Goal: Information Seeking & Learning: Stay updated

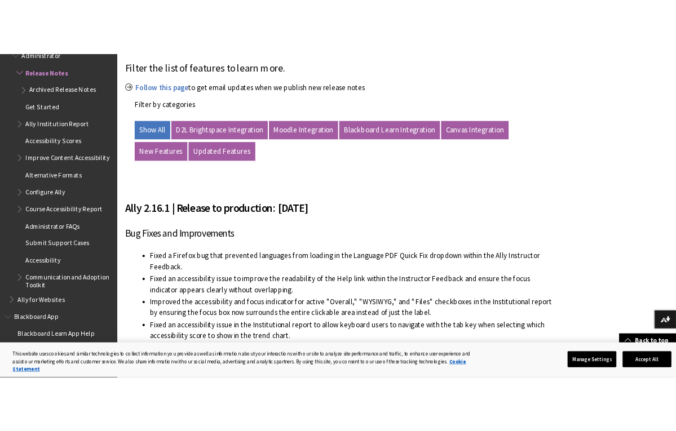
scroll to position [205, 0]
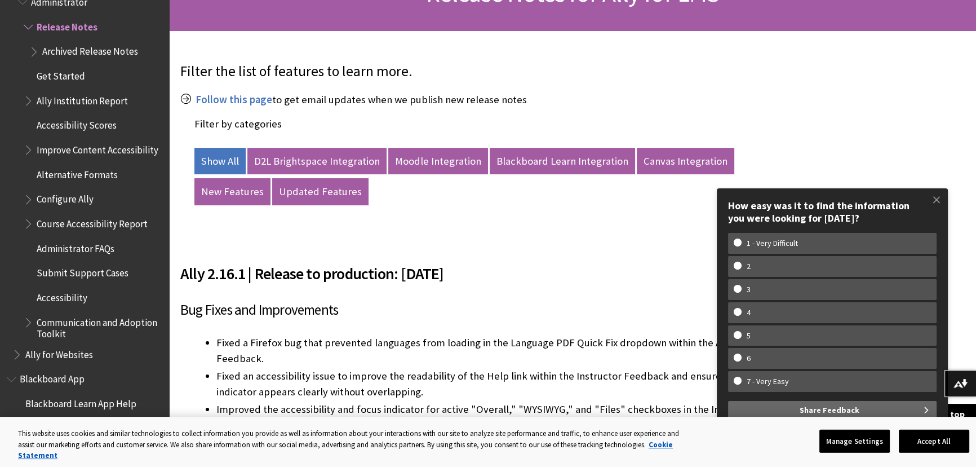
drag, startPoint x: 532, startPoint y: 276, endPoint x: 178, endPoint y: 260, distance: 354.4
copy h2 "Ally 2.16.1 | Release to production: [DATE]"
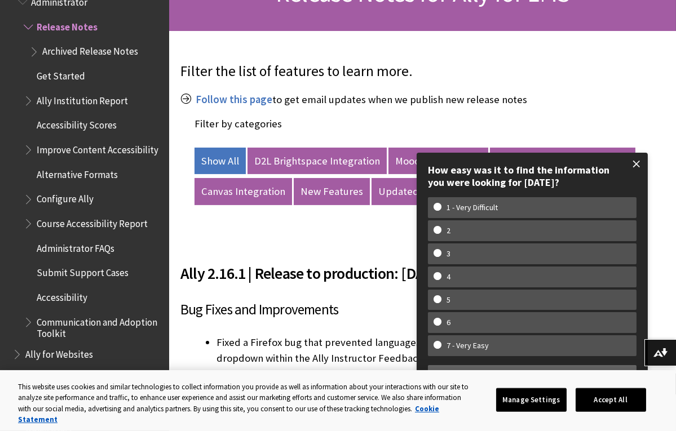
drag, startPoint x: 640, startPoint y: 161, endPoint x: 629, endPoint y: 161, distance: 10.7
click at [639, 161] on span at bounding box center [637, 164] width 24 height 24
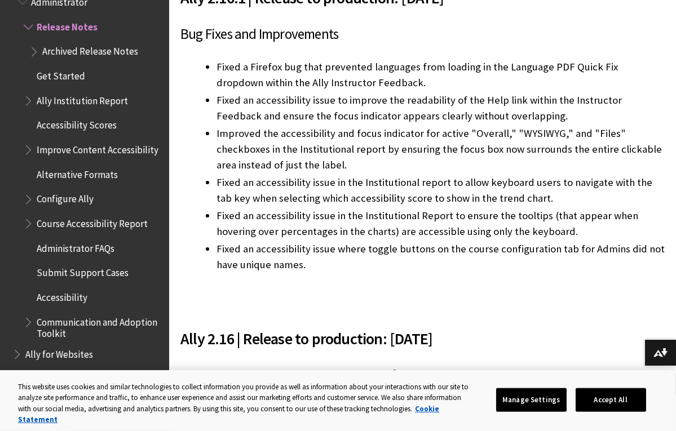
scroll to position [461, 0]
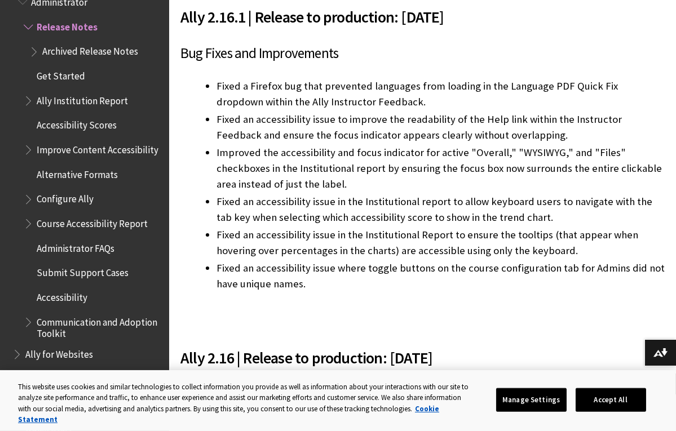
click at [255, 110] on li "Fixed a Firefox bug that prevented languages from loading in the Language PDF Q…" at bounding box center [440, 94] width 448 height 32
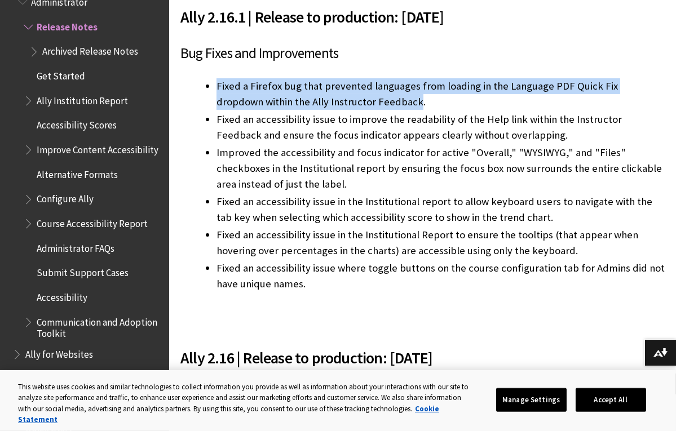
drag, startPoint x: 259, startPoint y: 188, endPoint x: 214, endPoint y: 148, distance: 59.5
click at [214, 148] on ul "Fixed a Firefox bug that prevented languages from loading in the Language PDF Q…" at bounding box center [422, 185] width 484 height 214
copy li "Fixed a Firefox bug that prevented languages from loading in the Language PDF Q…"
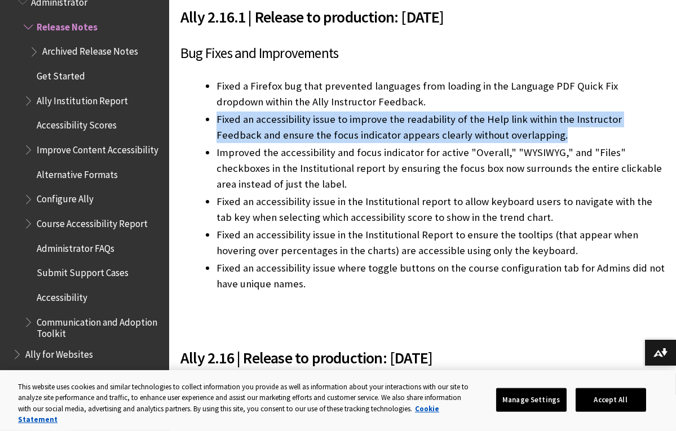
drag, startPoint x: 441, startPoint y: 234, endPoint x: 203, endPoint y: 200, distance: 240.9
click at [203, 200] on ul "Fixed a Firefox bug that prevented languages from loading in the Language PDF Q…" at bounding box center [422, 185] width 484 height 214
copy li "Fixed an accessibility issue to improve the readability of the Help link within…"
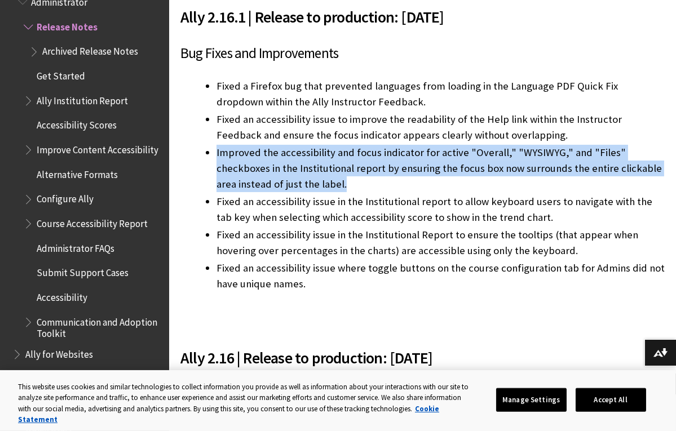
drag, startPoint x: 431, startPoint y: 300, endPoint x: 207, endPoint y: 256, distance: 227.5
click at [216, 192] on li "Improved the accessibility and focus indicator for active "Overall," "WYSIWYG,"…" at bounding box center [440, 168] width 448 height 47
copy li "Improved the accessibility and focus indicator for active "Overall," "WYSIWYG,"…"
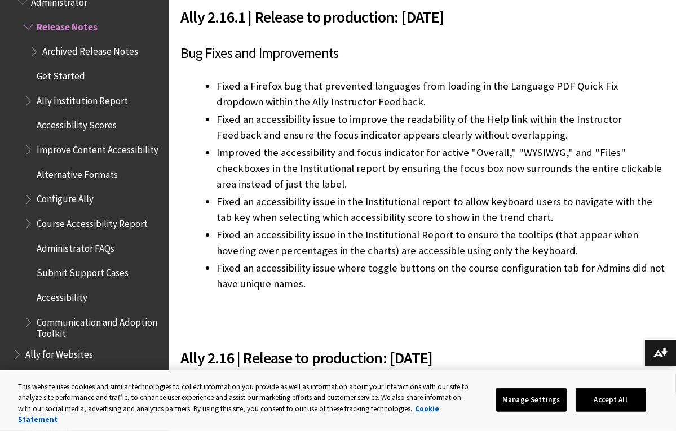
click at [320, 226] on li "Fixed an accessibility issue in the Institutional report to allow keyboard user…" at bounding box center [440, 210] width 448 height 32
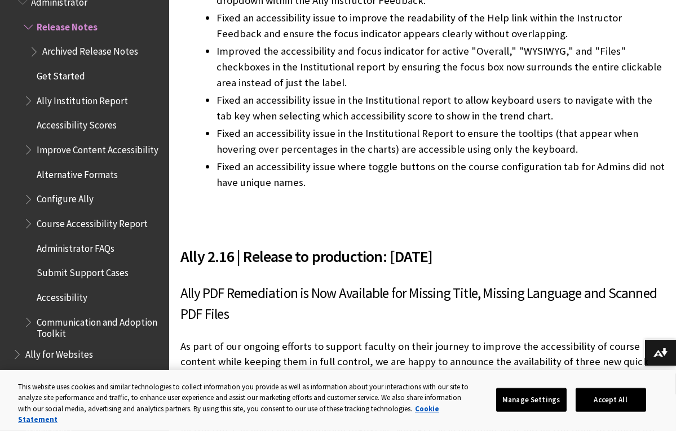
scroll to position [564, 0]
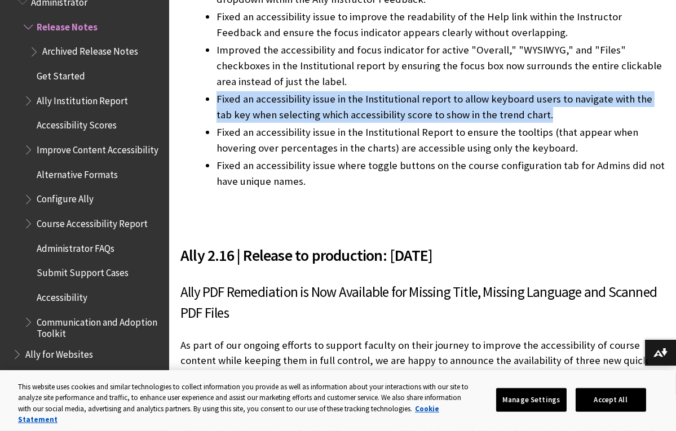
drag, startPoint x: 445, startPoint y: 245, endPoint x: 210, endPoint y: 216, distance: 237.5
click at [216, 123] on li "Fixed an accessibility issue in the Institutional report to allow keyboard user…" at bounding box center [440, 107] width 448 height 32
copy li "Fixed an accessibility issue in the Institutional report to allow keyboard user…"
drag, startPoint x: 413, startPoint y: 297, endPoint x: 218, endPoint y: 263, distance: 198.0
click at [218, 156] on li "Fixed an accessibility issue in the Institutional Report to ensure the tooltips…" at bounding box center [440, 141] width 448 height 32
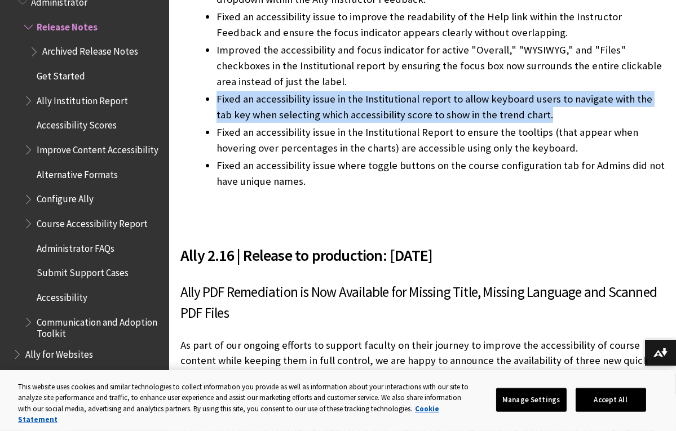
copy li "Fixed an accessibility issue in the Institutional Report to ensure the tooltips…"
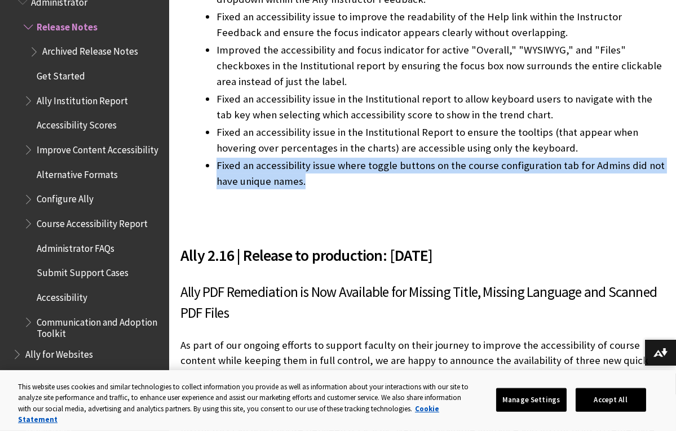
drag, startPoint x: 466, startPoint y: 332, endPoint x: 213, endPoint y: 312, distance: 253.9
click at [213, 190] on ul "Fixed a Firefox bug that prevented languages from loading in the Language PDF Q…" at bounding box center [422, 83] width 484 height 214
copy li "Fixed an accessibility issue where toggle buttons on the course configuration t…"
